Goal: Task Accomplishment & Management: Manage account settings

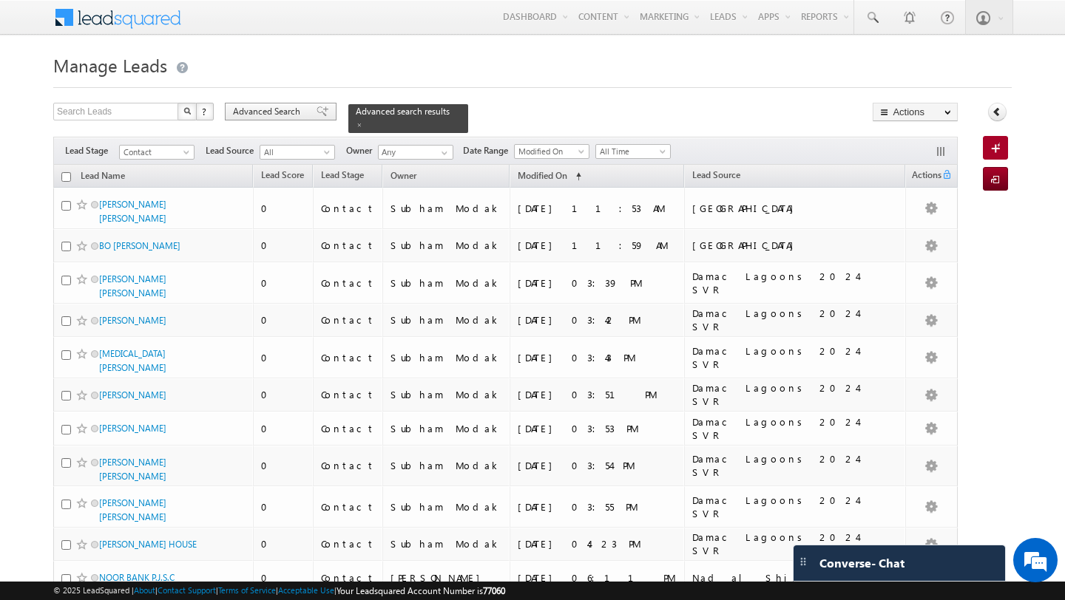
click at [268, 106] on span "Advanced Search" at bounding box center [269, 111] width 72 height 13
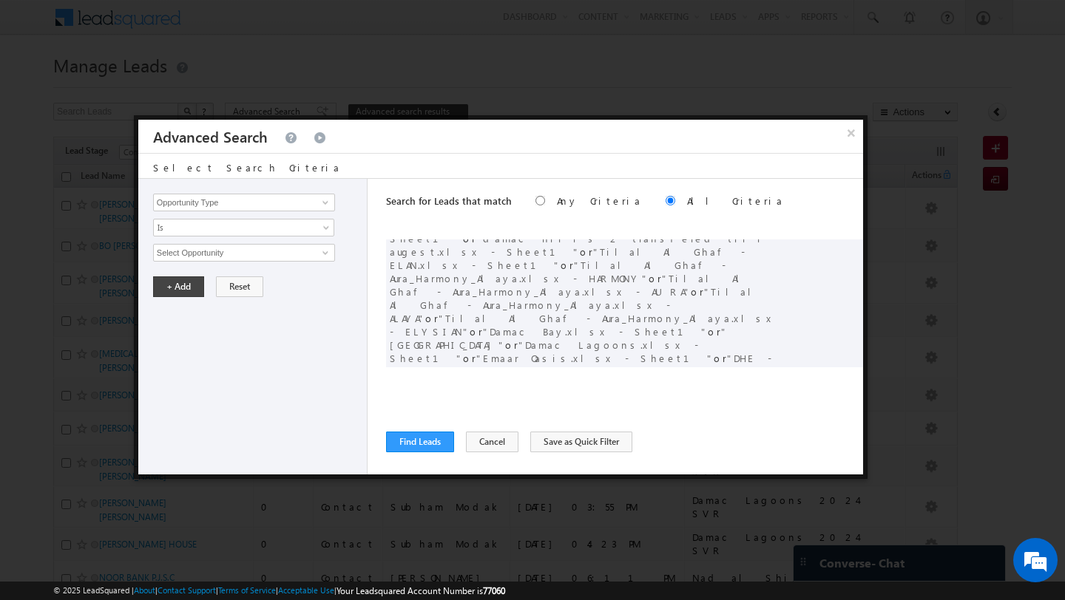
scroll to position [161, 0]
click at [827, 453] on span at bounding box center [829, 458] width 10 height 10
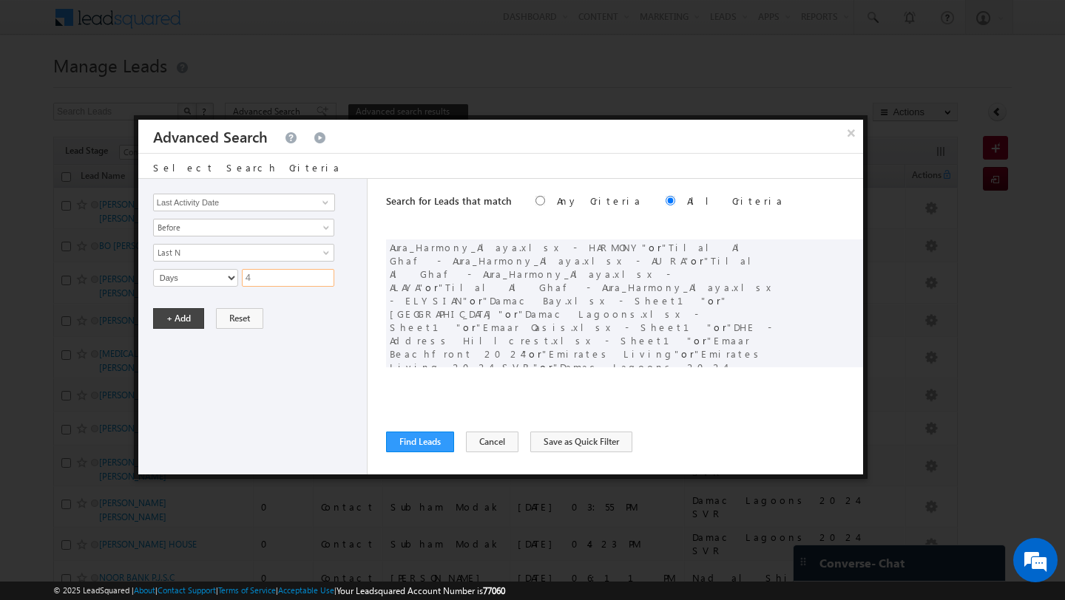
click at [269, 275] on input "4" at bounding box center [288, 278] width 92 height 18
type input "10"
click at [197, 317] on button "+ Add" at bounding box center [178, 318] width 51 height 21
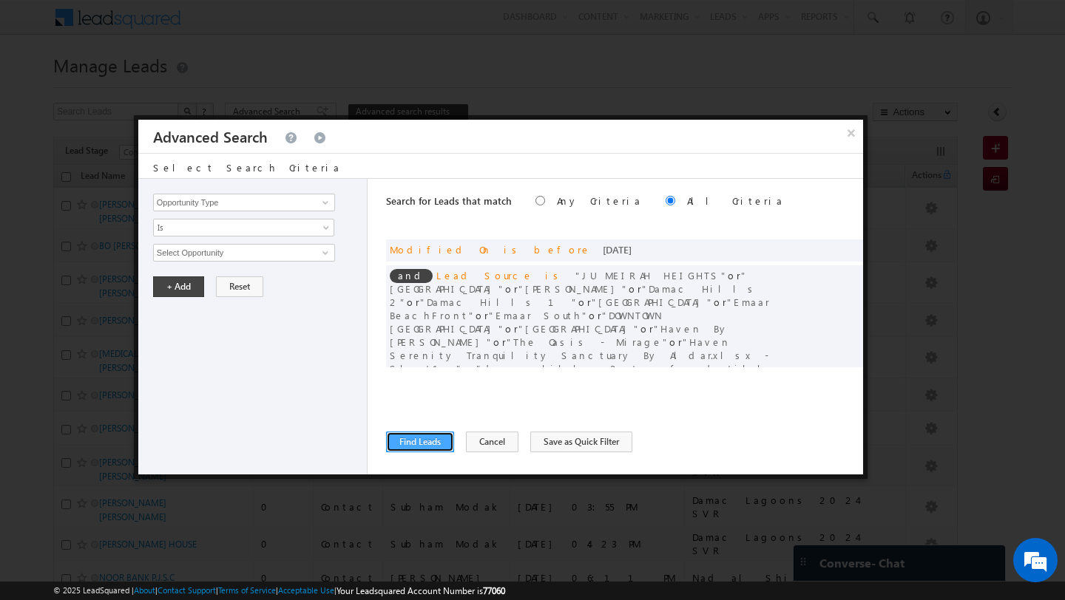
click at [424, 453] on button "Find Leads" at bounding box center [420, 442] width 68 height 21
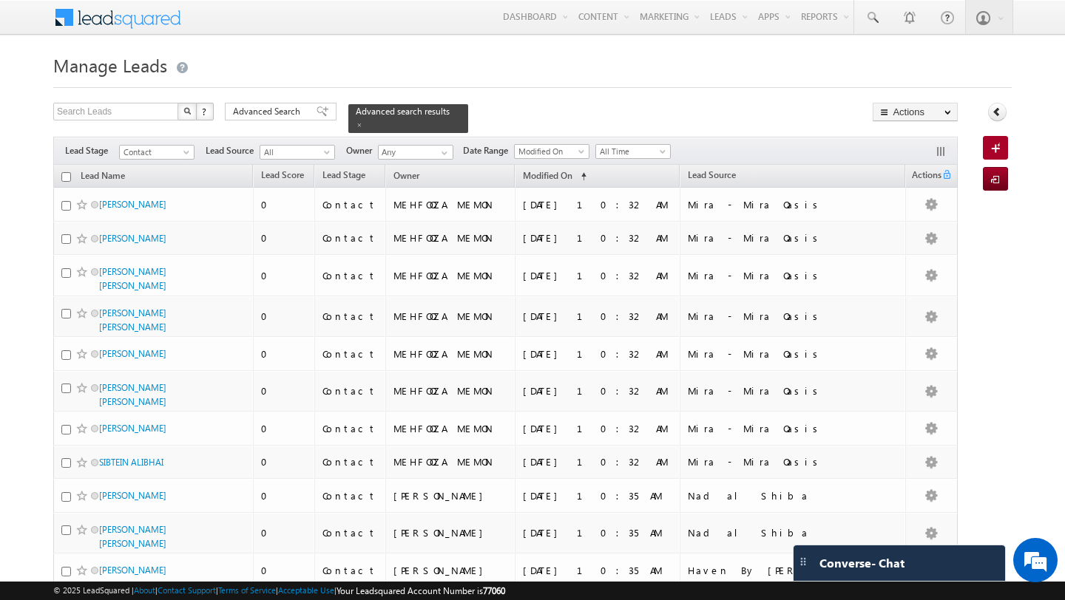
click at [282, 108] on span "Advanced Search" at bounding box center [269, 111] width 72 height 13
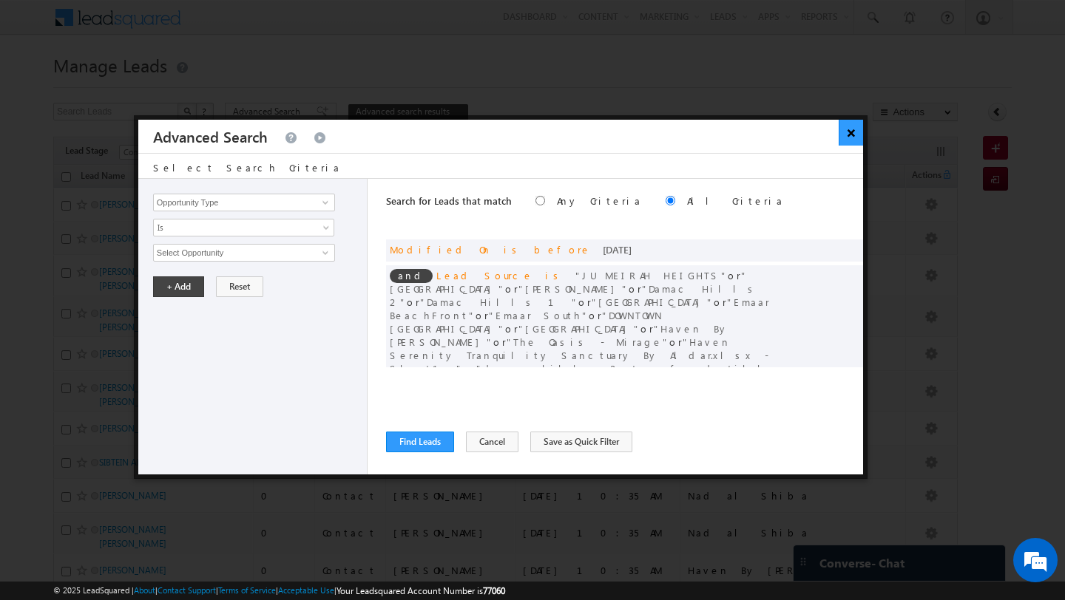
click at [848, 138] on button "×" at bounding box center [850, 133] width 24 height 26
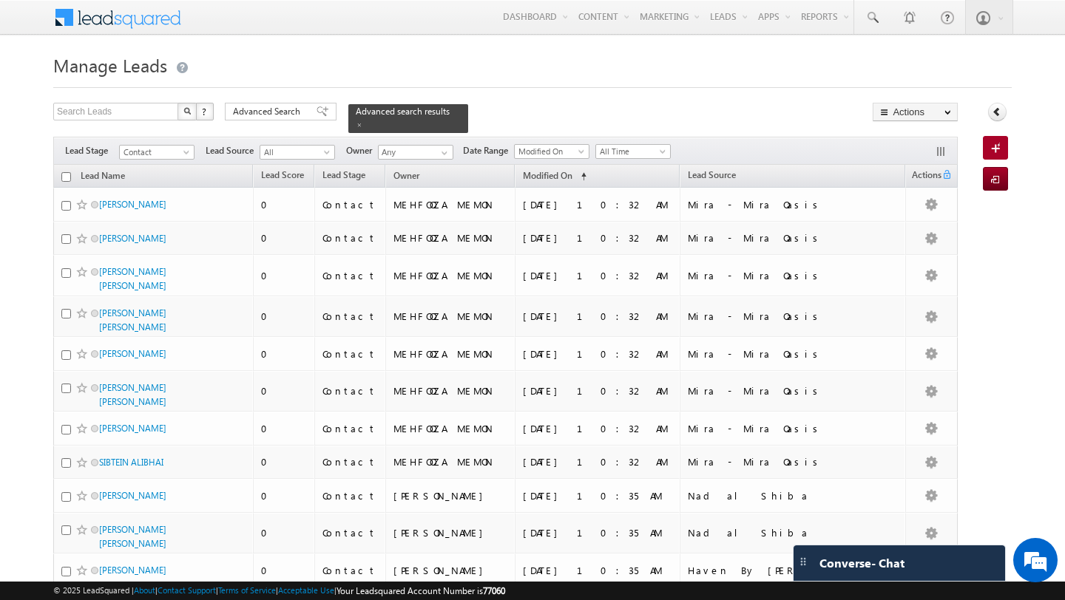
click at [67, 172] on input "checkbox" at bounding box center [66, 177] width 10 height 10
checkbox input "true"
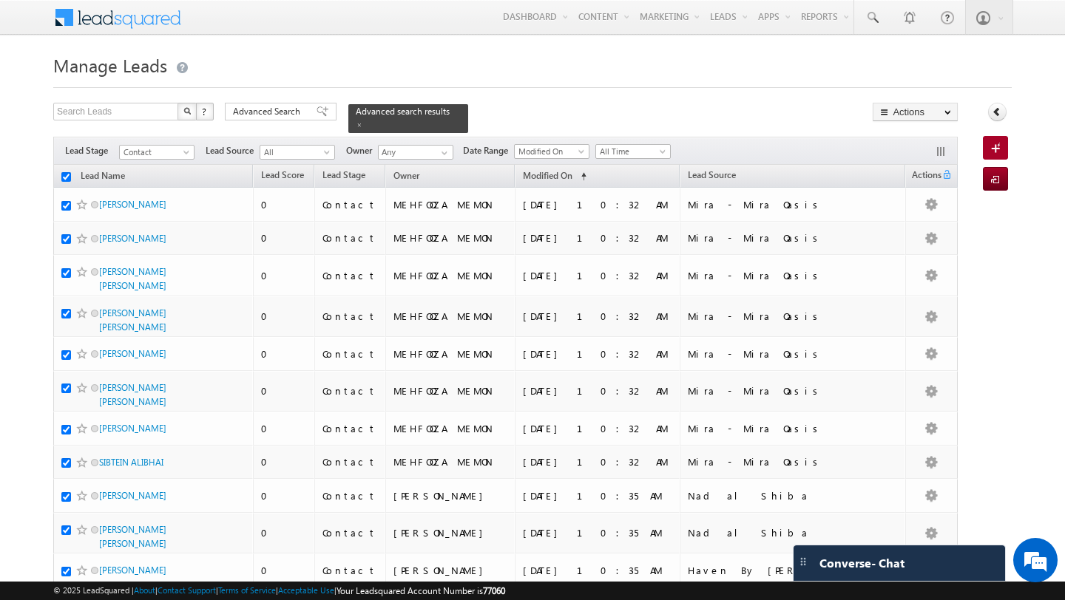
checkbox input "true"
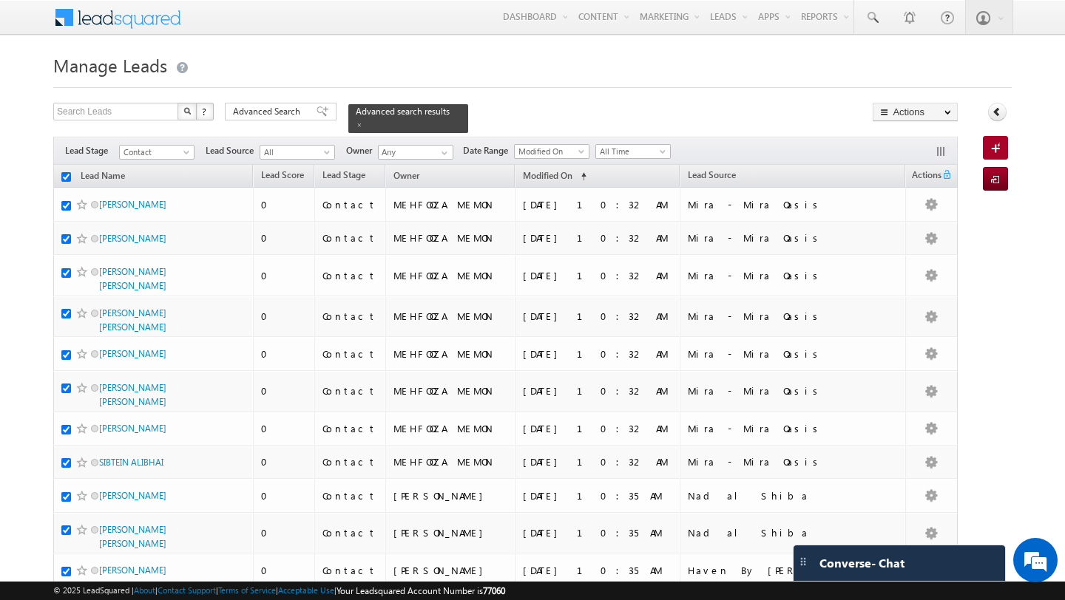
checkbox input "true"
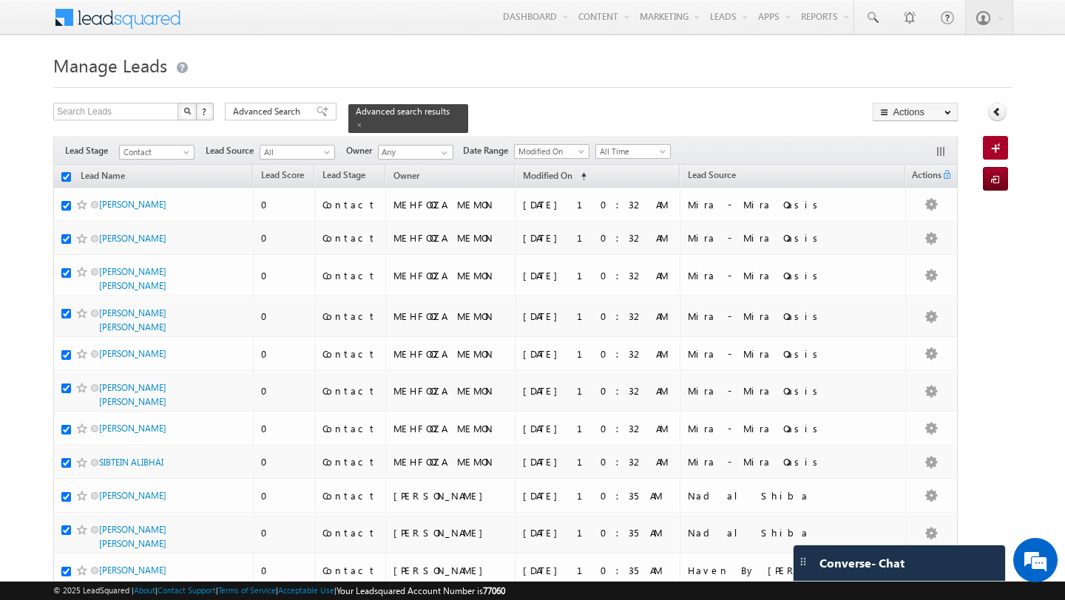
checkbox input "true"
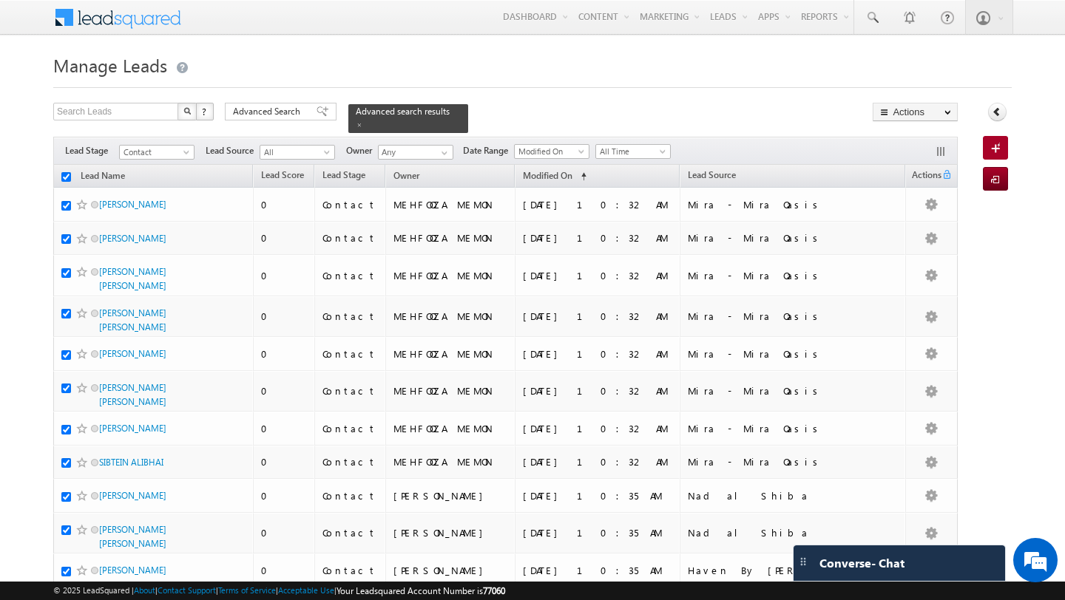
checkbox input "true"
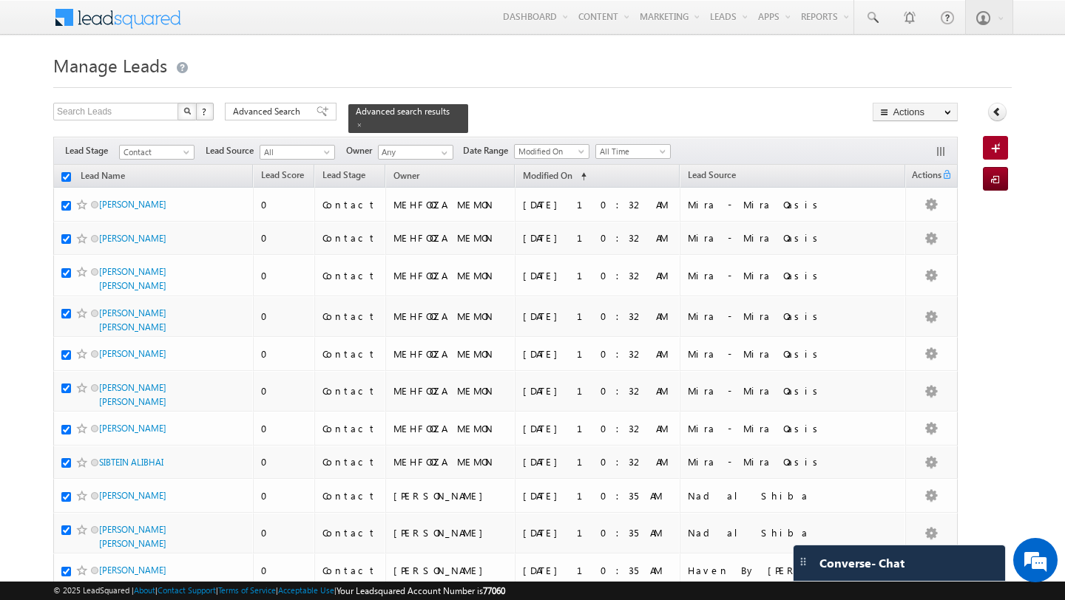
checkbox input "true"
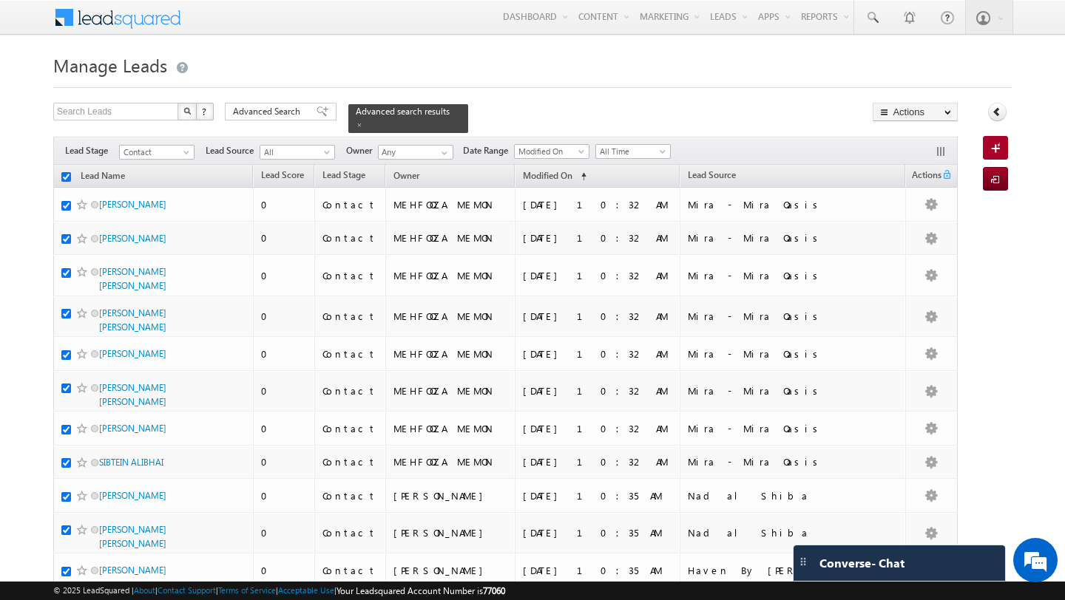
checkbox input "true"
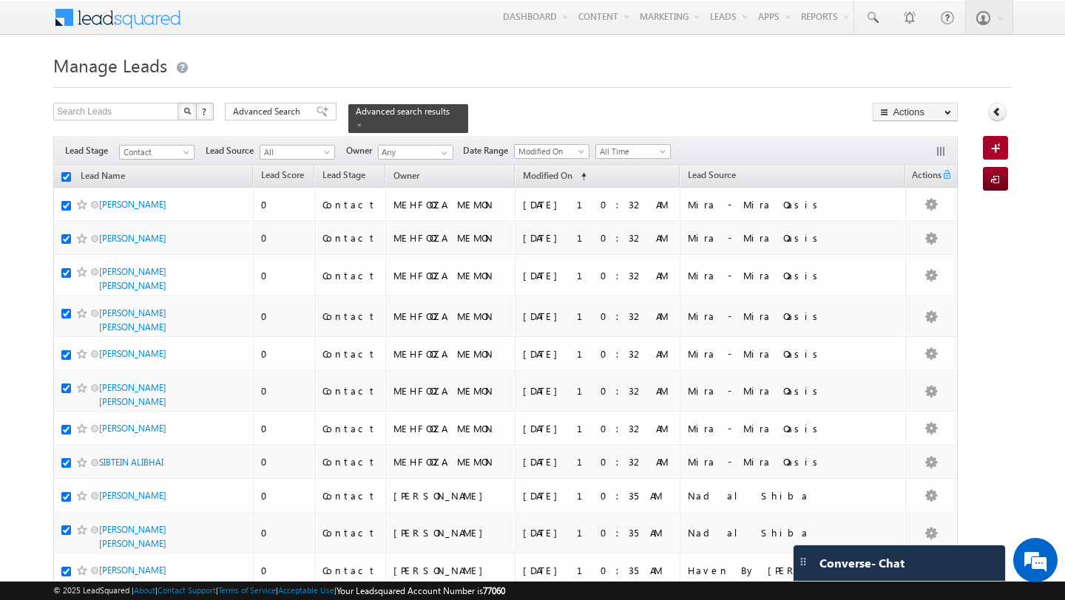
checkbox input "true"
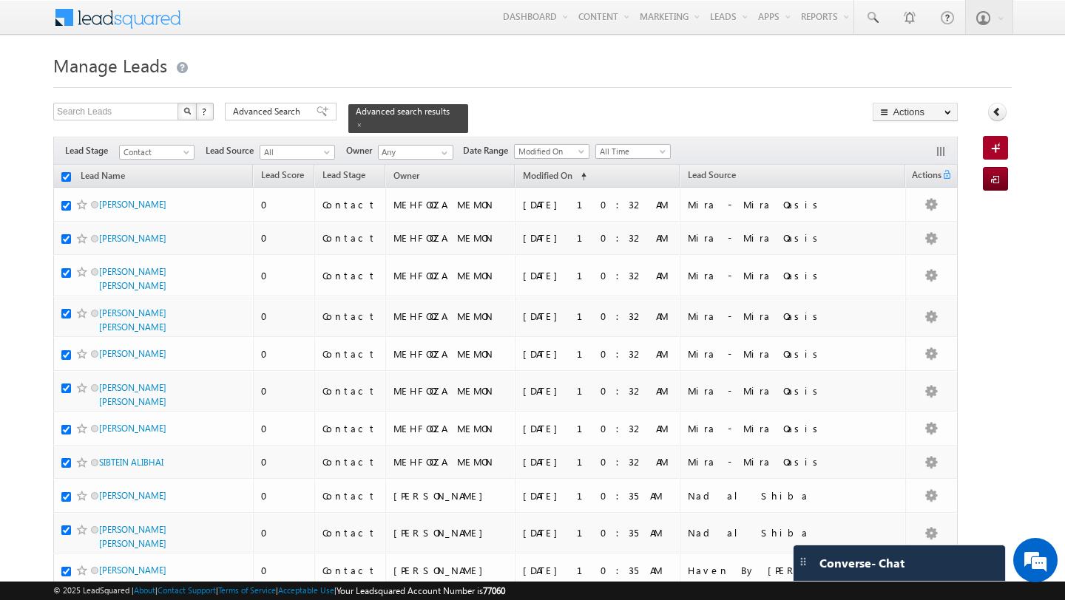
checkbox input "true"
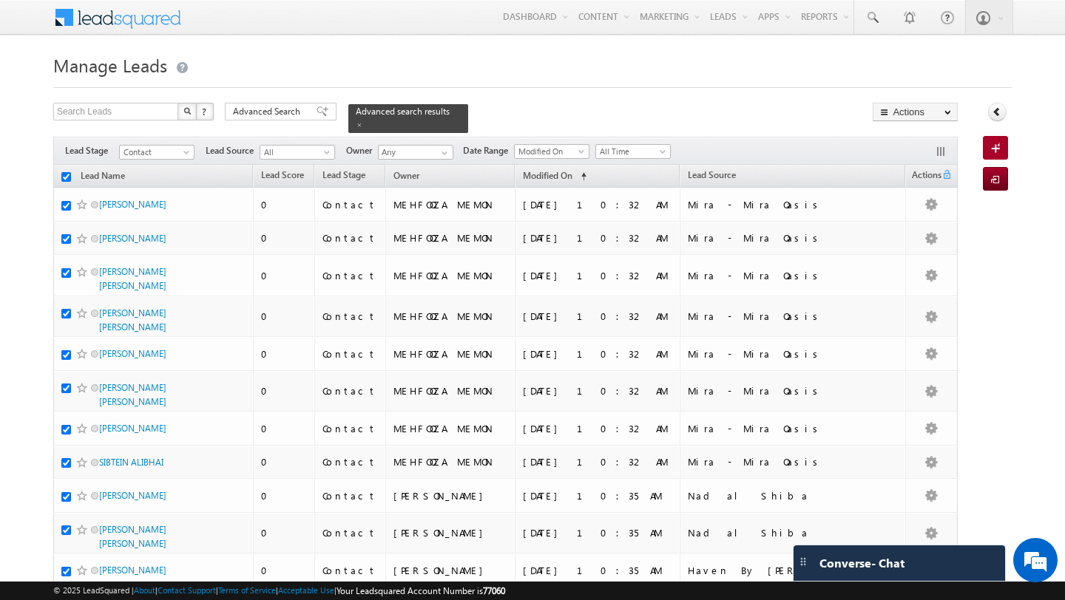
checkbox input "true"
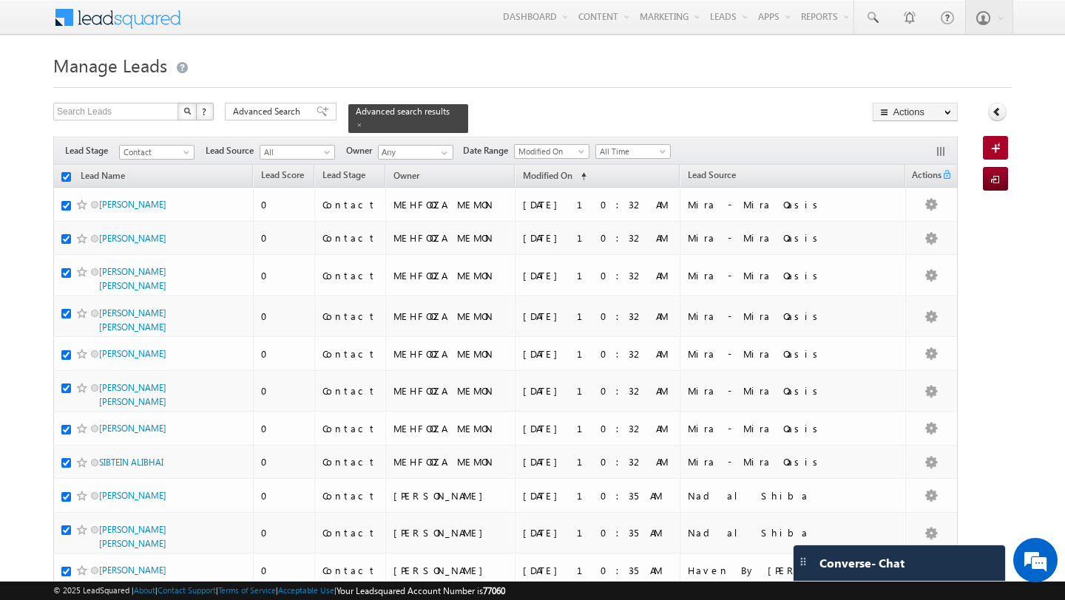
checkbox input "true"
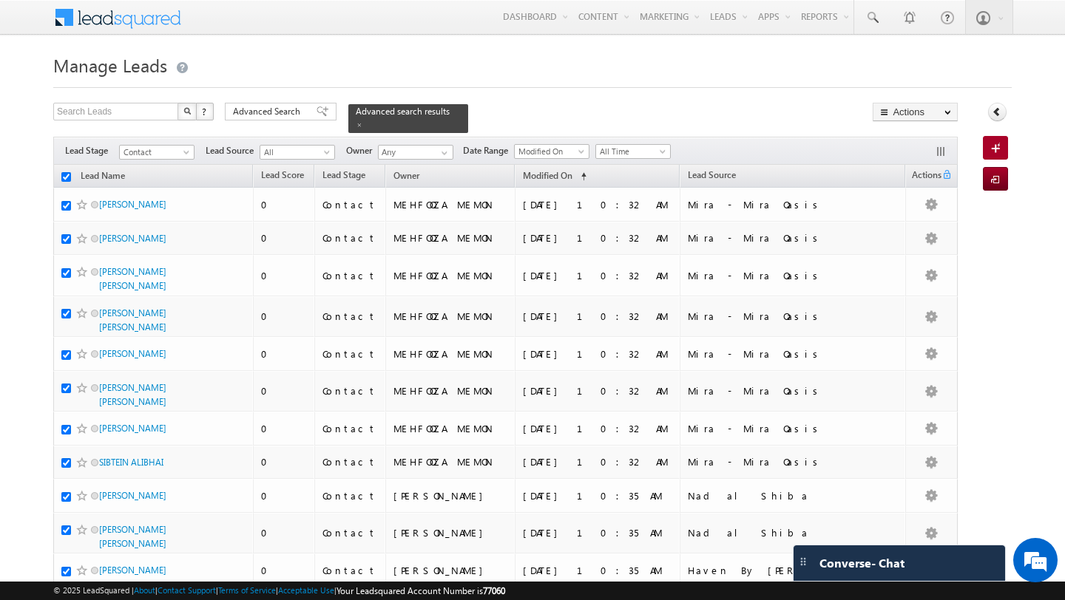
checkbox input "true"
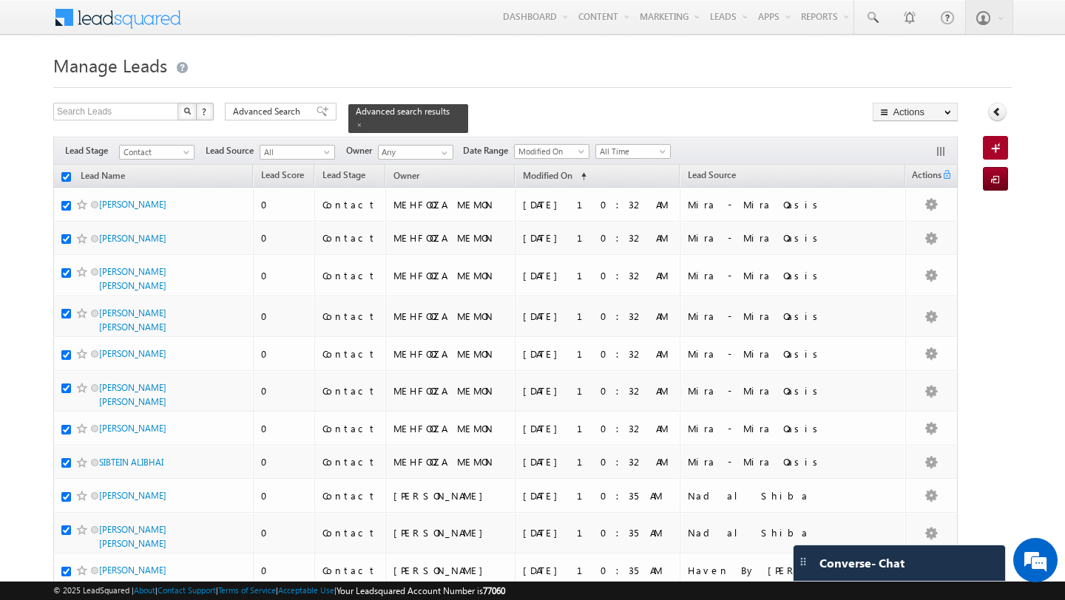
checkbox input "true"
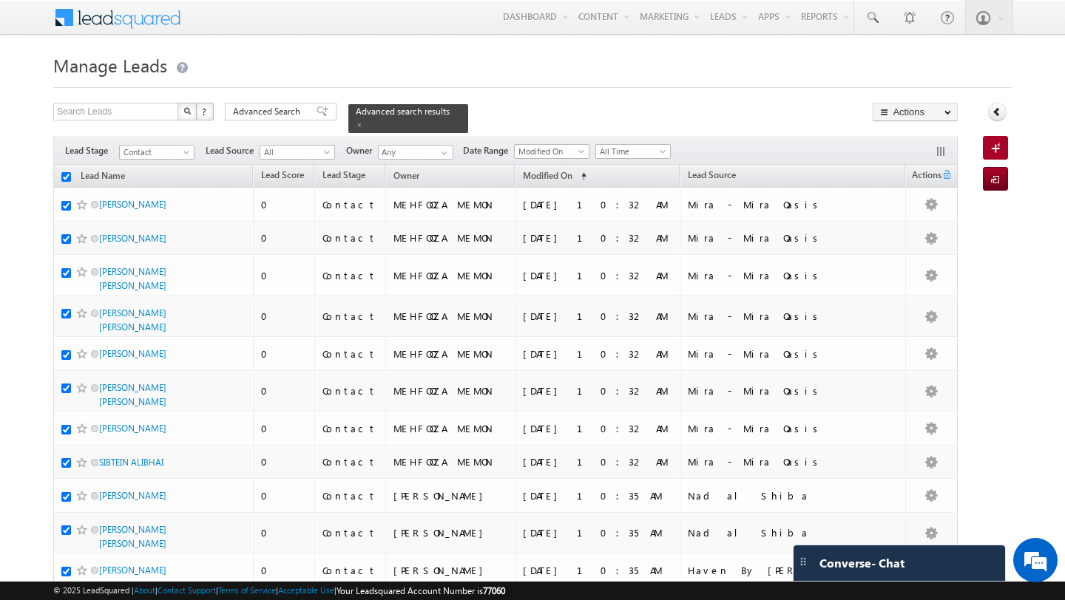
checkbox input "true"
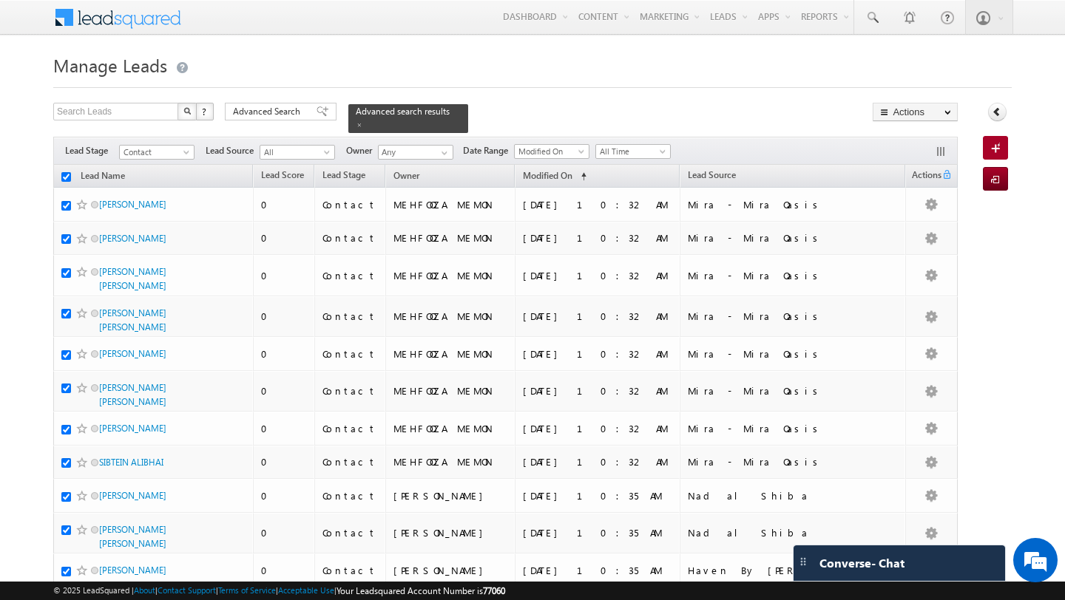
checkbox input "true"
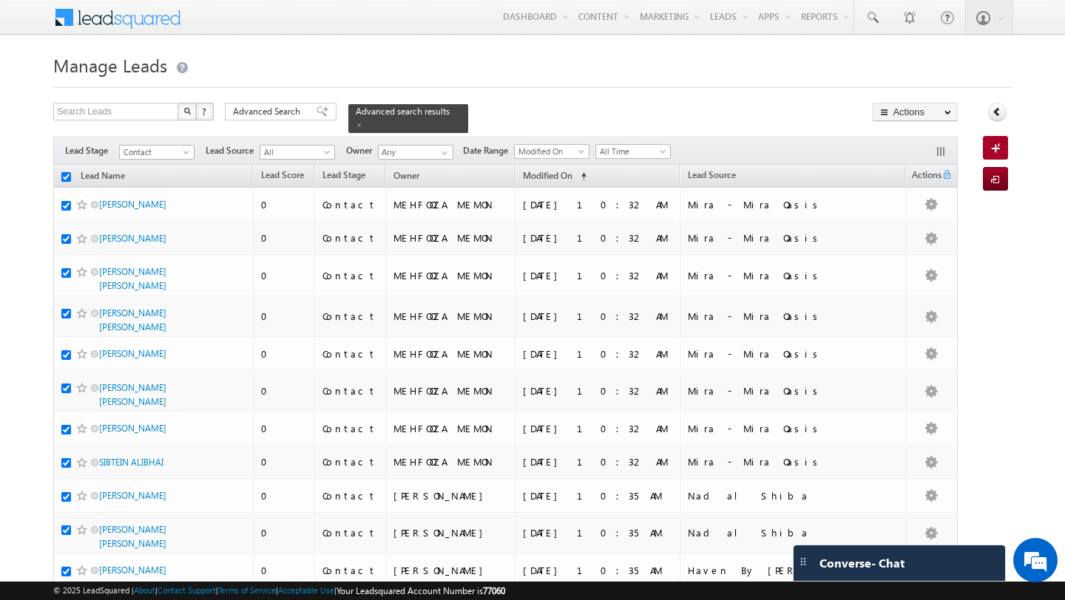
checkbox input "true"
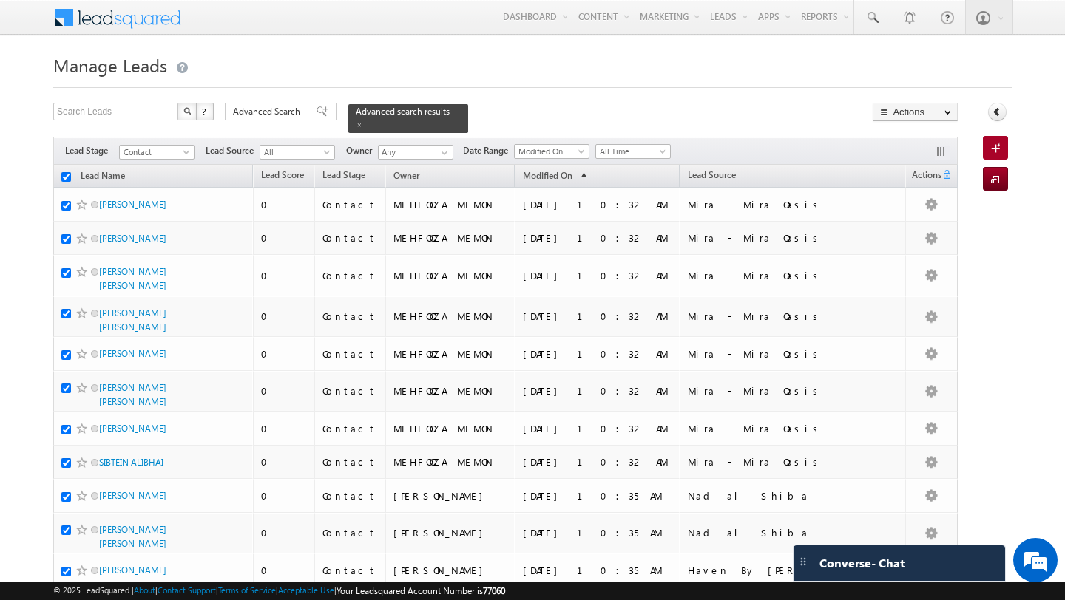
checkbox input "true"
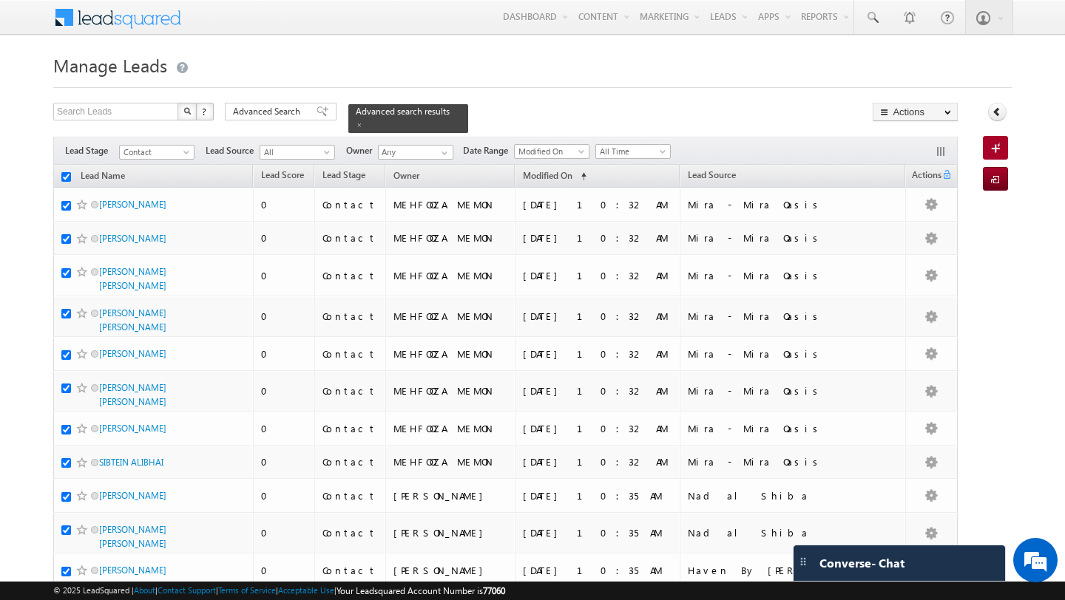
checkbox input "true"
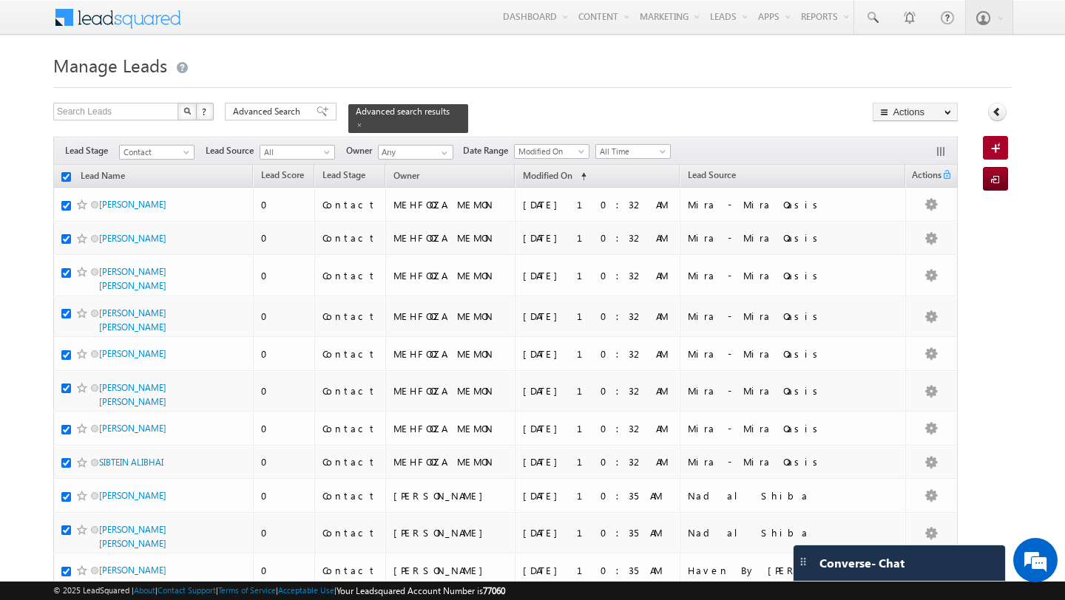
checkbox input "true"
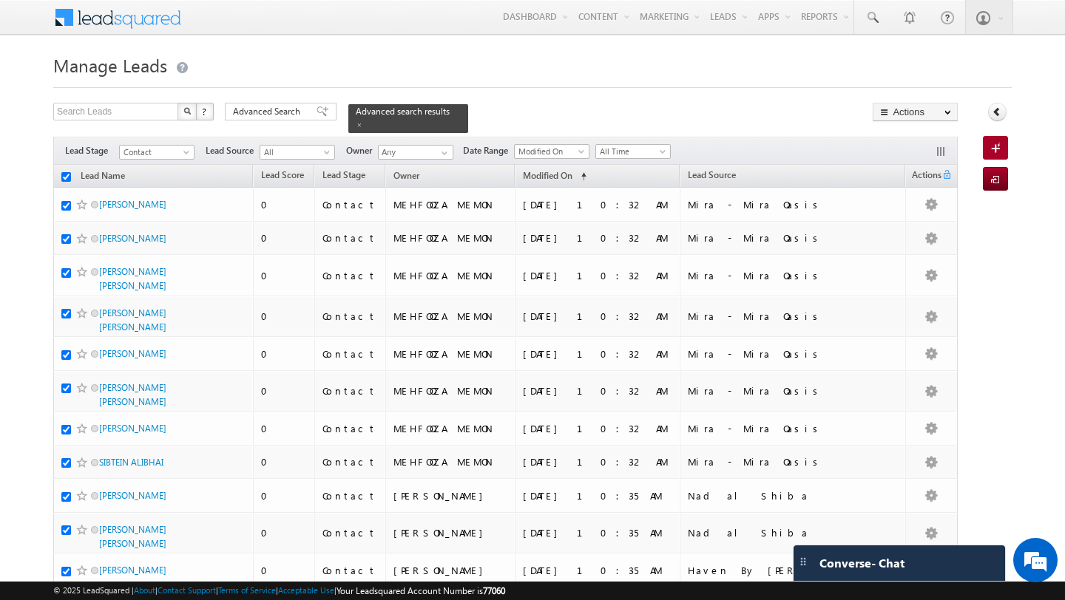
checkbox input "true"
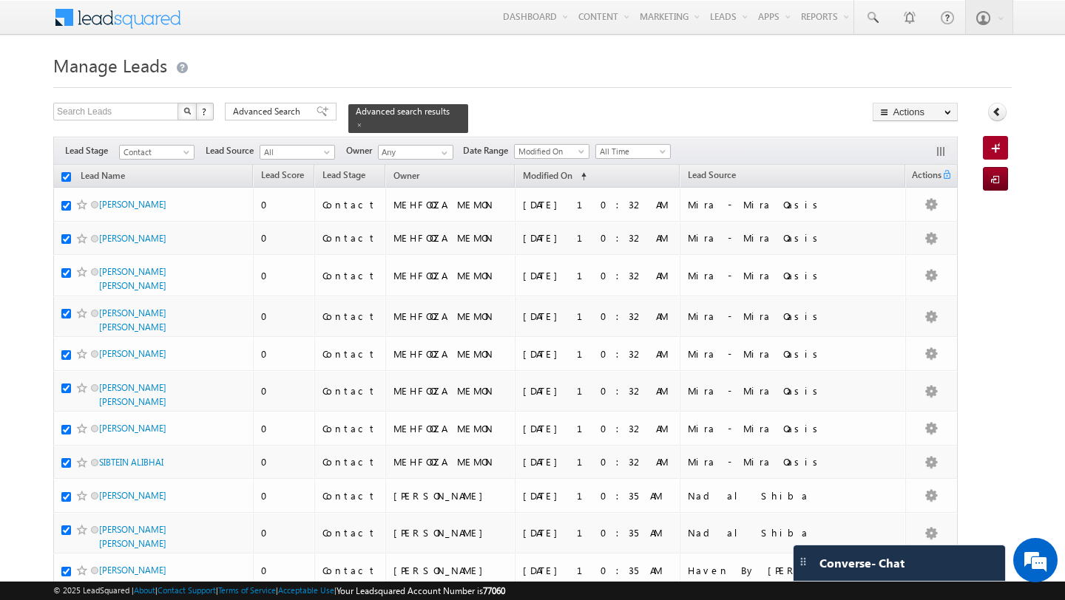
checkbox input "true"
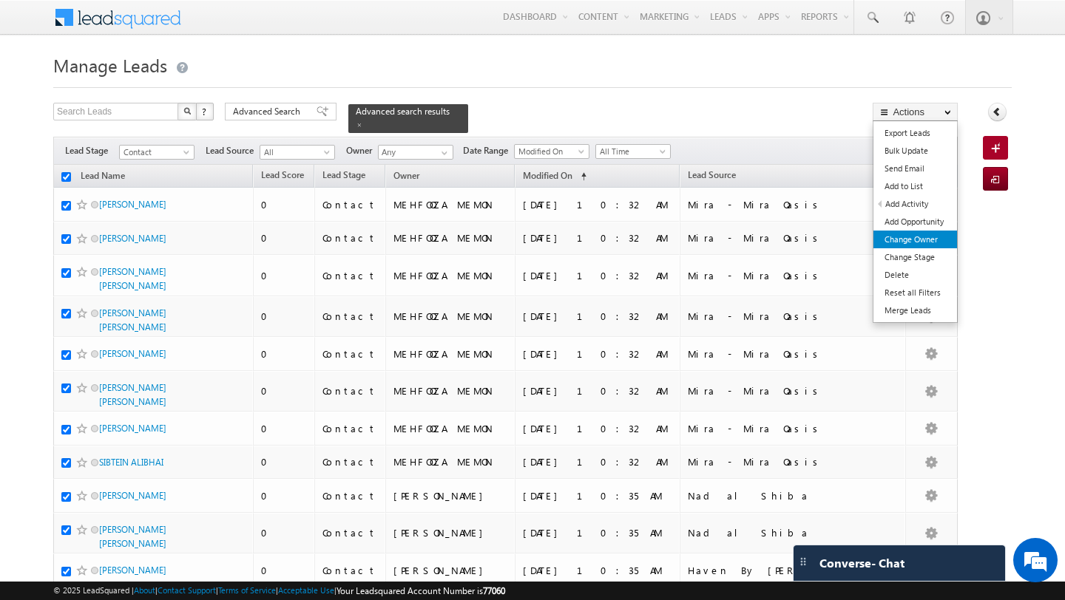
click at [927, 245] on link "Change Owner" at bounding box center [915, 240] width 84 height 18
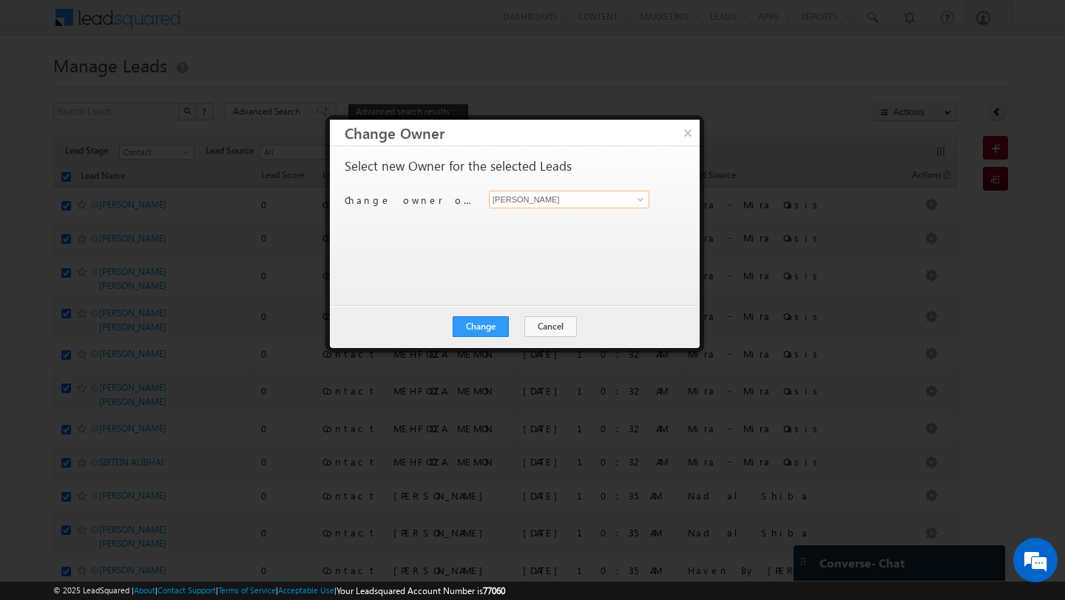
click at [572, 200] on input "[PERSON_NAME]" at bounding box center [569, 200] width 160 height 18
type input "[PERSON_NAME]"
click at [571, 239] on div "Select new Owner for the selected Leads Change owner of 100 leads to [PERSON_NA…" at bounding box center [513, 219] width 337 height 118
click at [578, 201] on input at bounding box center [569, 200] width 160 height 18
click at [585, 217] on link "Swarup Chandradas [EMAIL_ADDRESS][DOMAIN_NAME]" at bounding box center [569, 223] width 160 height 28
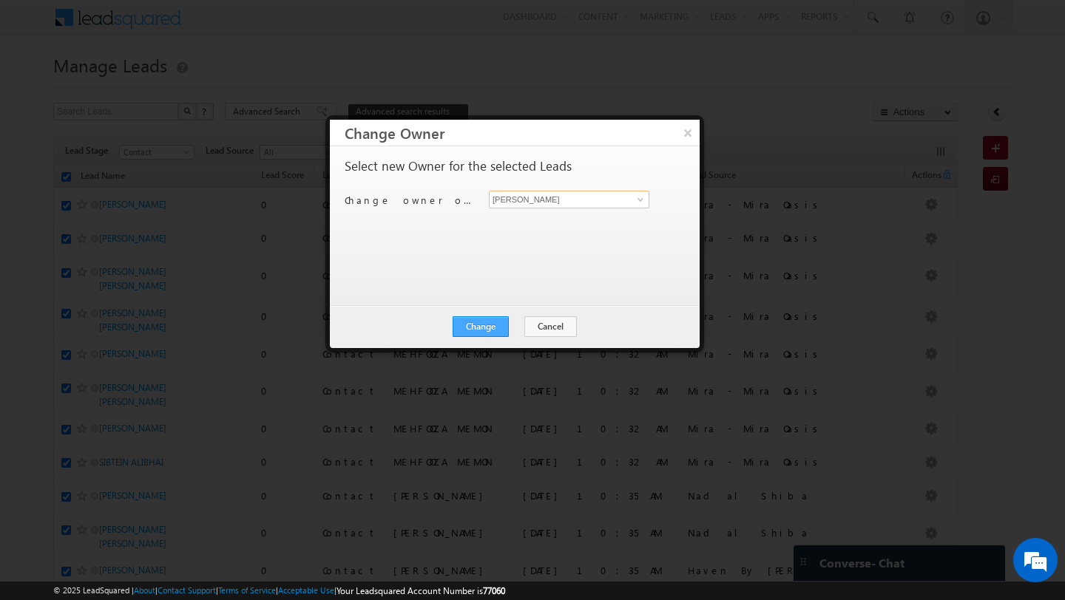
type input "[PERSON_NAME]"
click at [490, 323] on button "Change" at bounding box center [481, 326] width 56 height 21
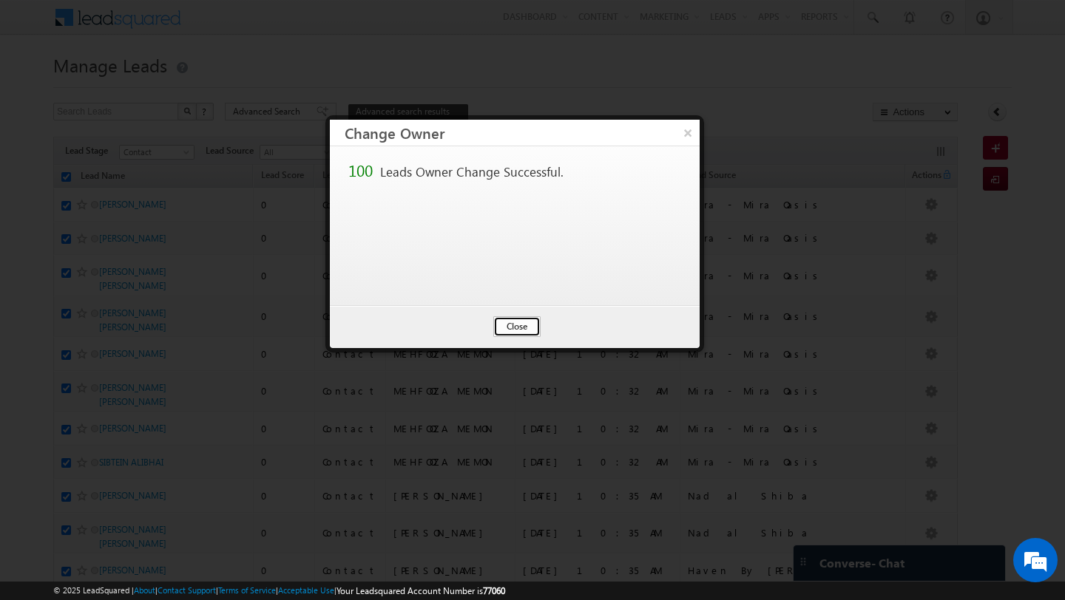
click at [510, 325] on button "Close" at bounding box center [516, 326] width 47 height 21
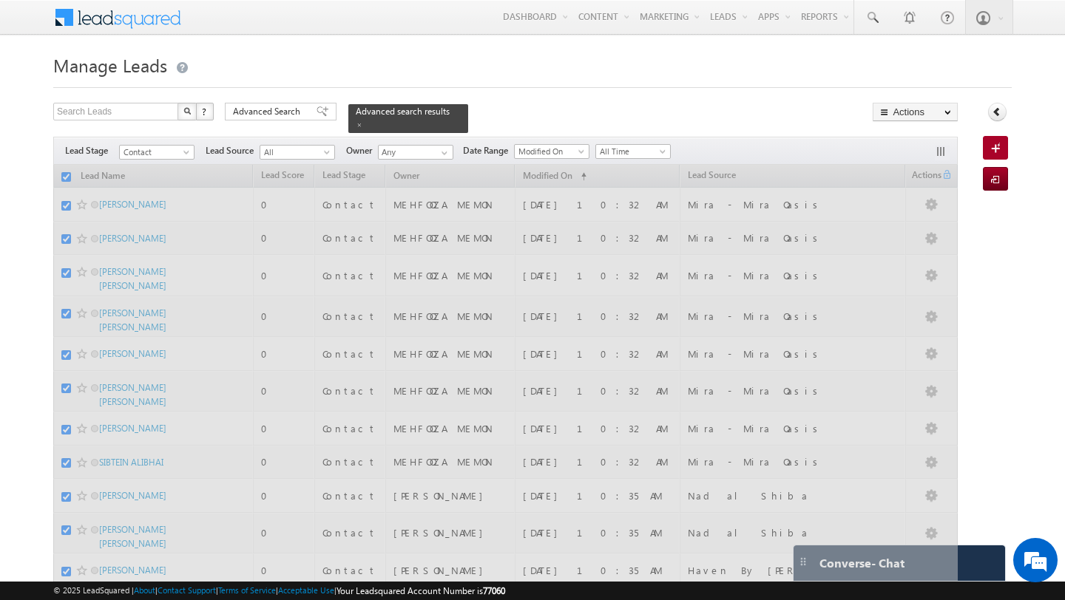
checkbox input "false"
